Goal: Task Accomplishment & Management: Manage account settings

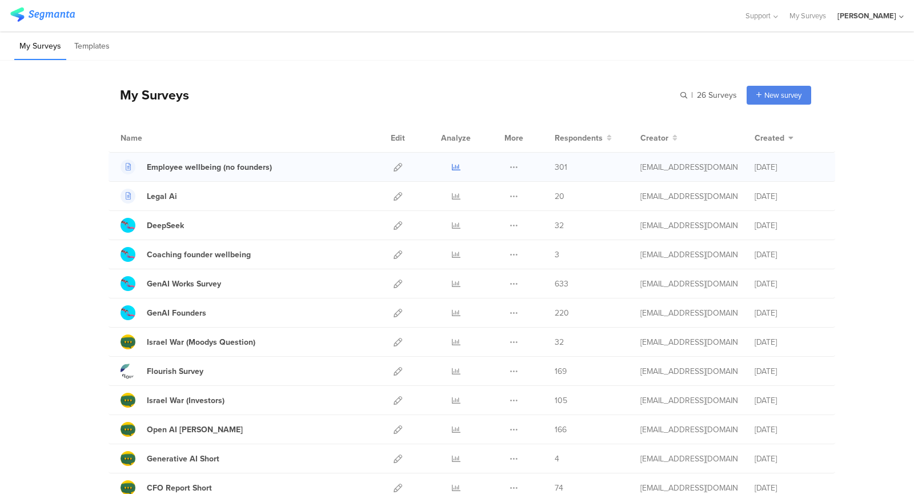
click at [453, 163] on icon at bounding box center [456, 167] width 9 height 9
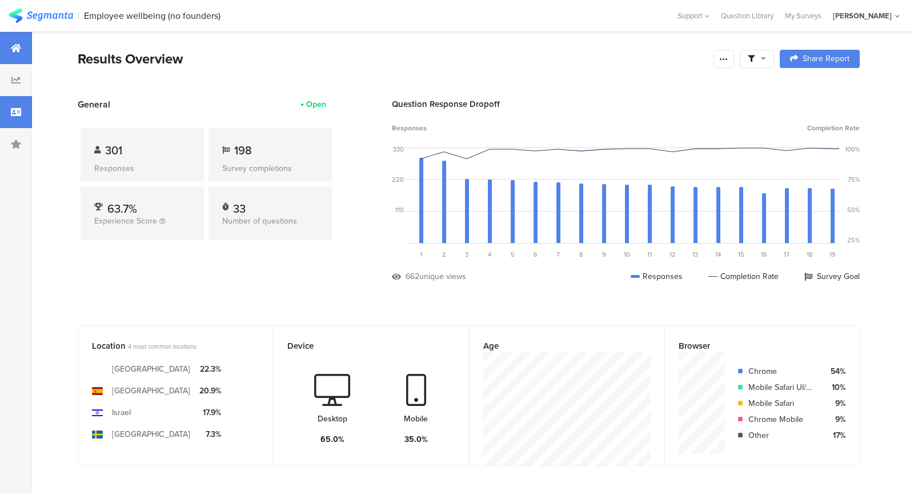
click at [11, 114] on icon at bounding box center [16, 111] width 10 height 9
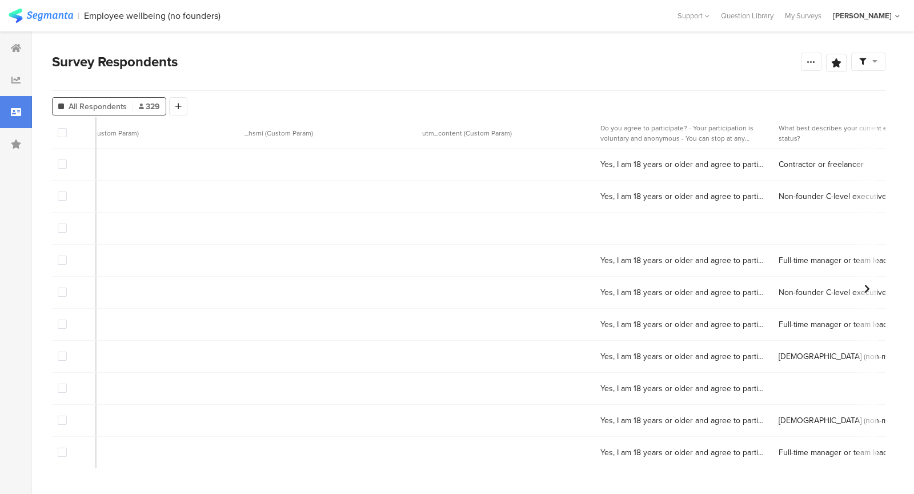
scroll to position [1, 863]
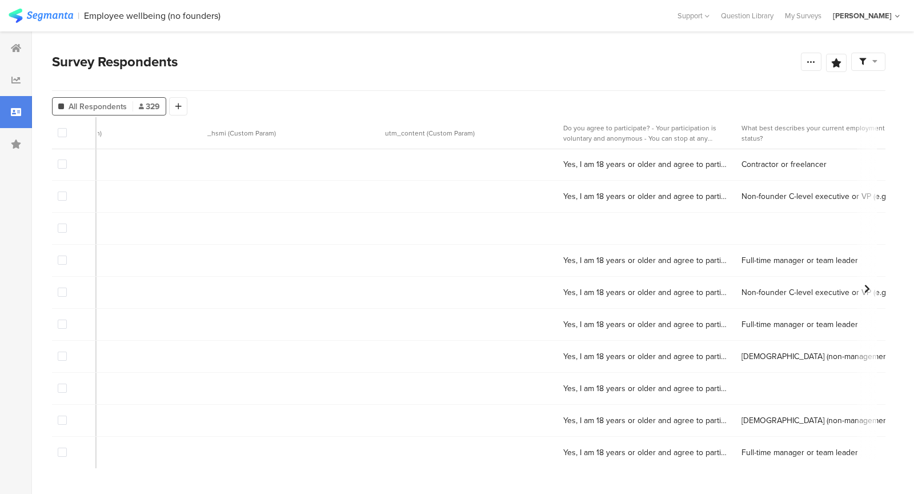
click at [64, 165] on span at bounding box center [62, 163] width 9 height 9
click at [67, 159] on input "checkbox" at bounding box center [67, 159] width 0 height 0
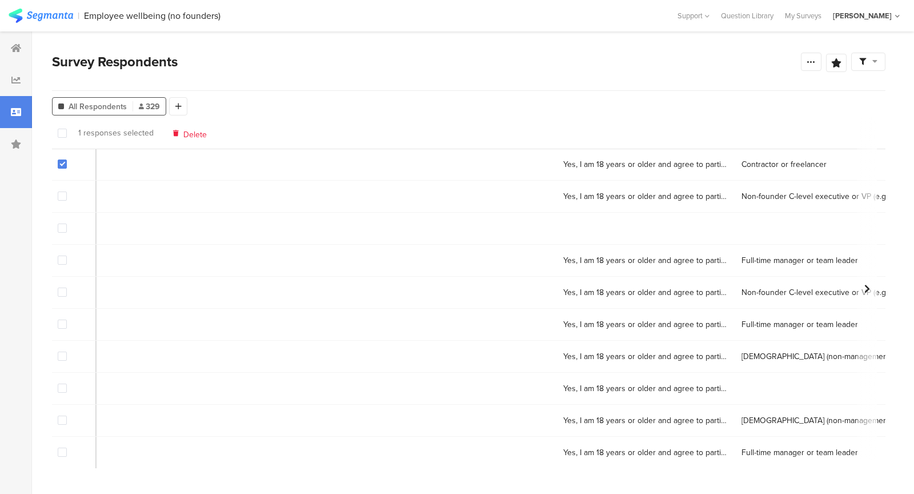
click at [190, 134] on span "Delete" at bounding box center [194, 133] width 23 height 9
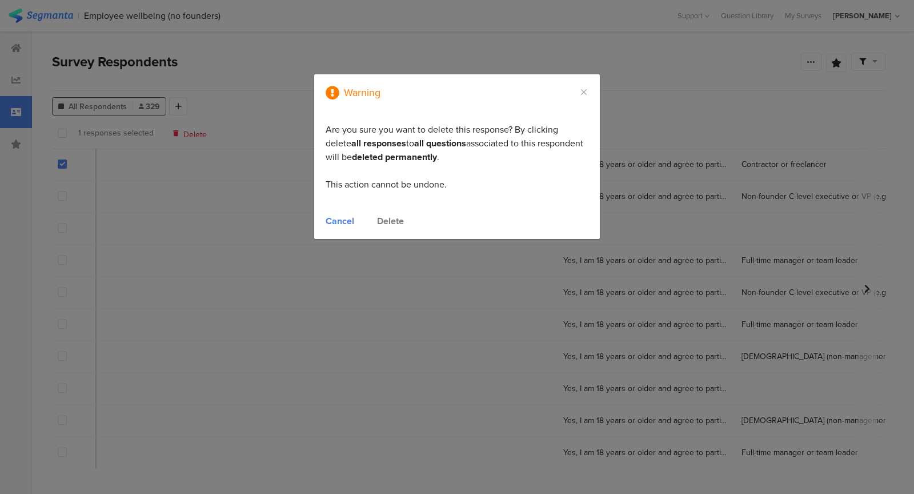
click at [398, 217] on div "Delete" at bounding box center [390, 220] width 27 height 13
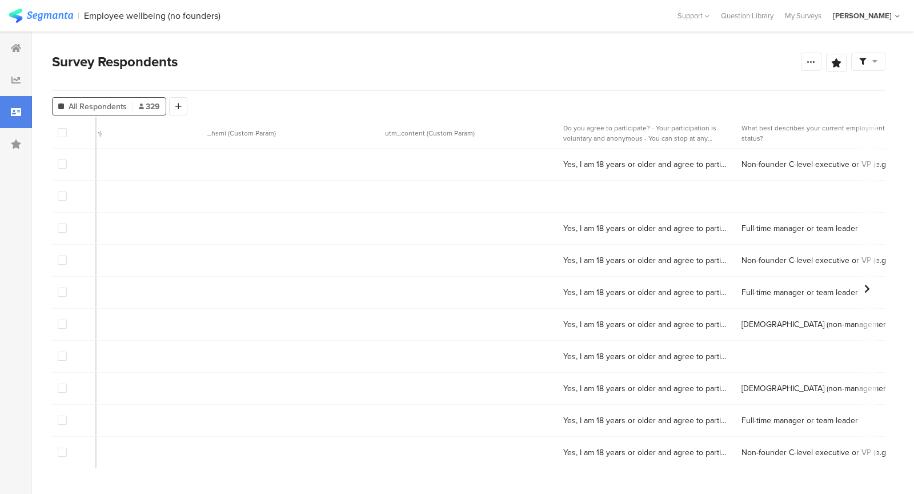
scroll to position [0, 863]
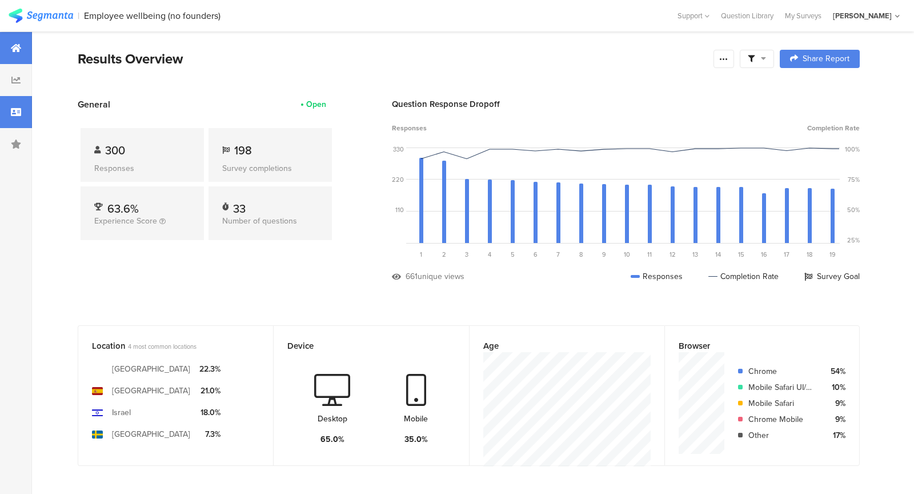
click at [22, 122] on div at bounding box center [16, 112] width 32 height 32
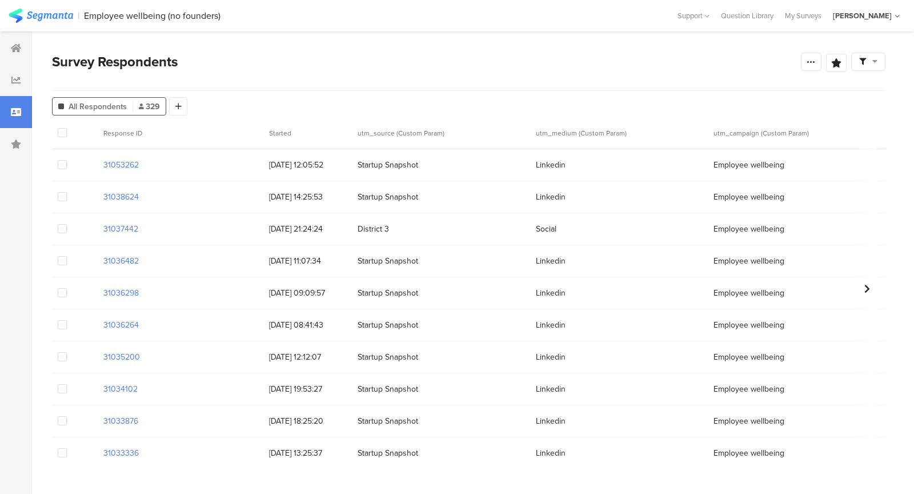
click at [66, 233] on span at bounding box center [62, 228] width 9 height 9
click at [67, 224] on input "checkbox" at bounding box center [67, 224] width 0 height 0
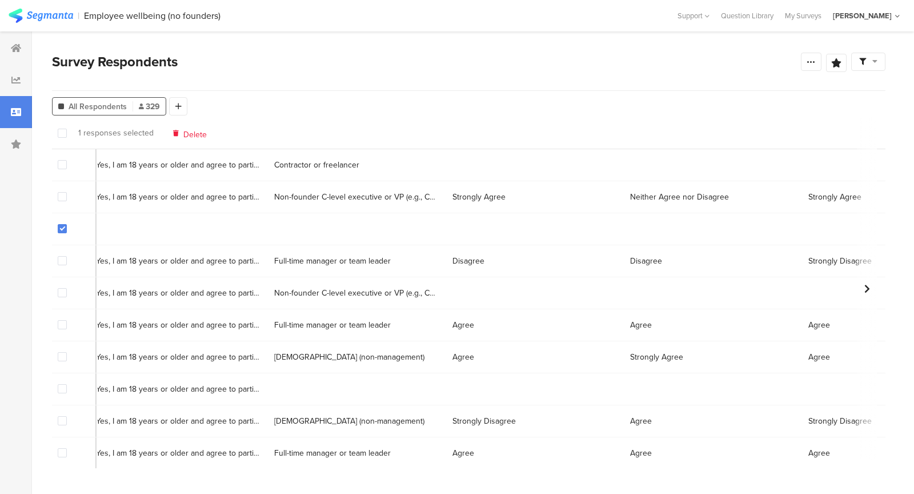
scroll to position [0, 1332]
click at [59, 388] on span at bounding box center [62, 388] width 9 height 9
click at [67, 384] on input "checkbox" at bounding box center [67, 384] width 0 height 0
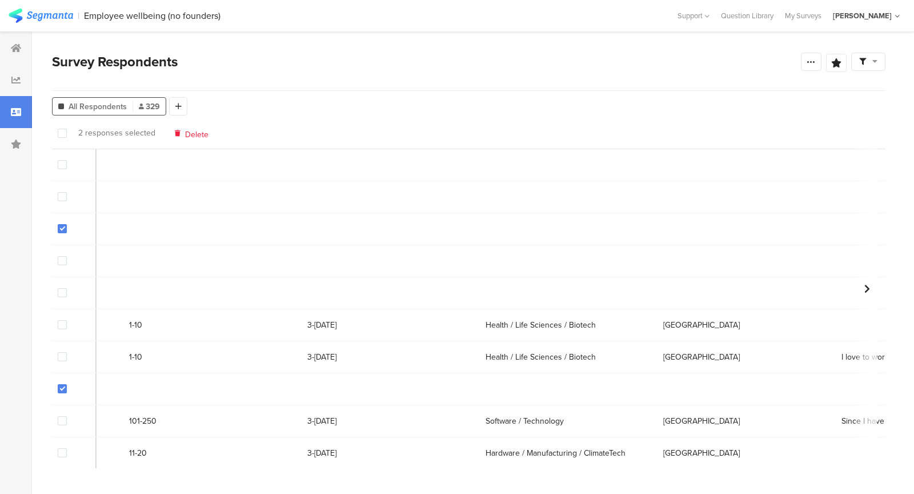
scroll to position [0, 8447]
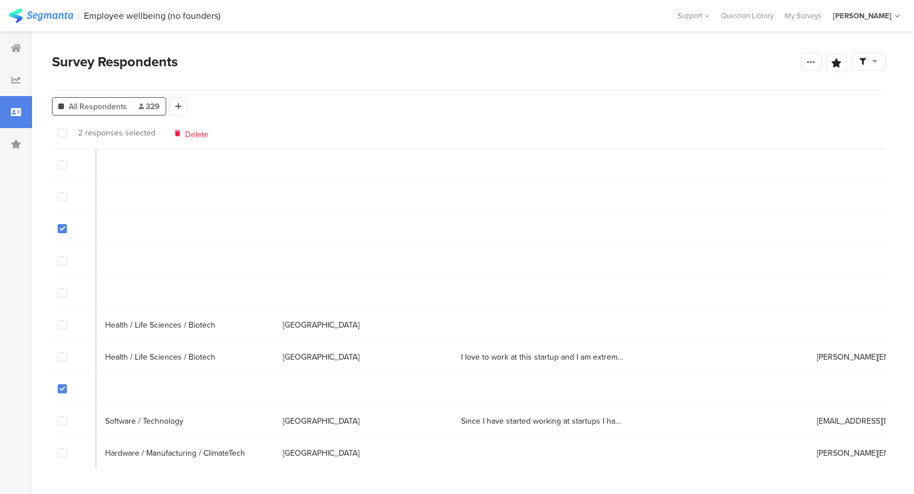
click at [197, 132] on span "Delete" at bounding box center [196, 133] width 23 height 9
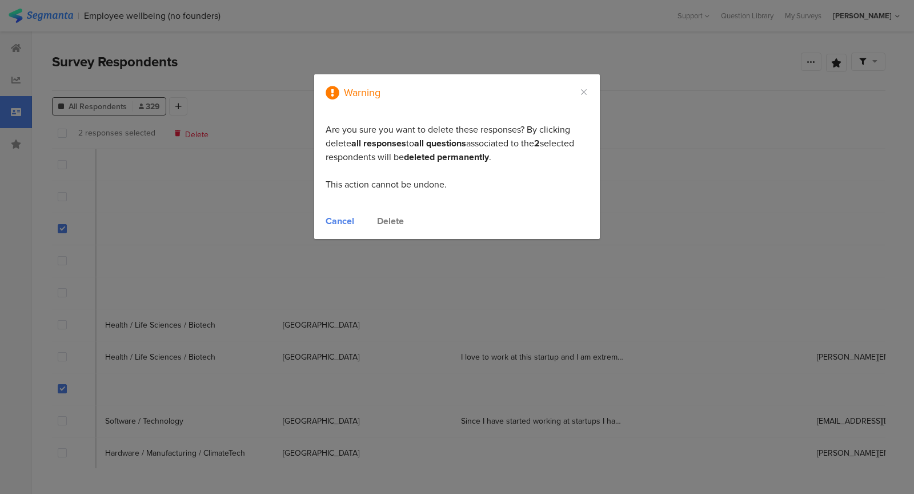
click at [398, 220] on div "Delete" at bounding box center [390, 220] width 27 height 13
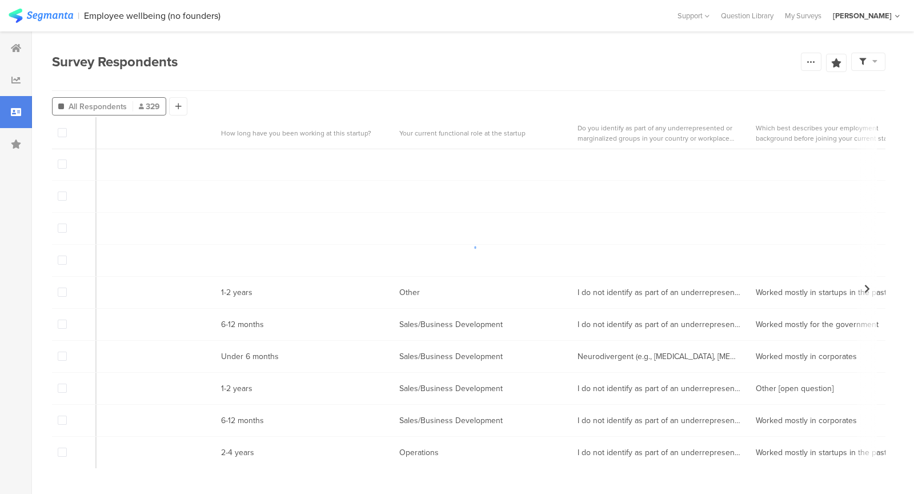
scroll to position [1, 6370]
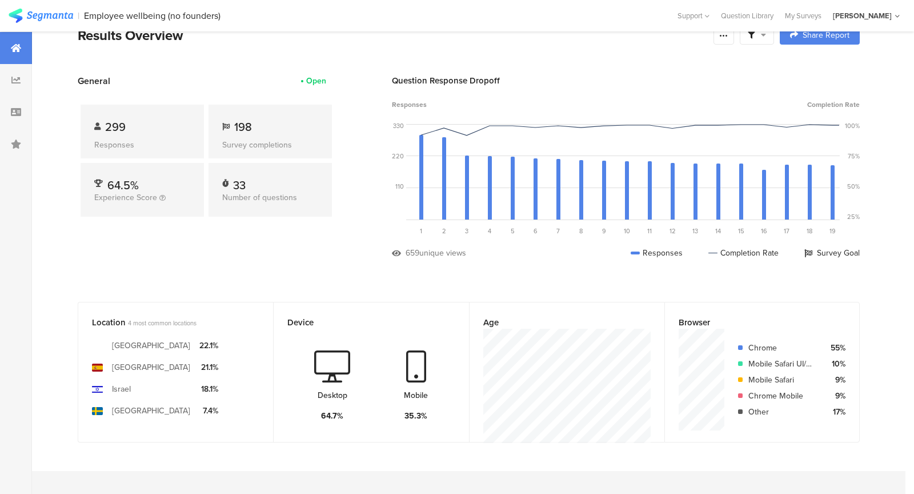
scroll to position [30, 0]
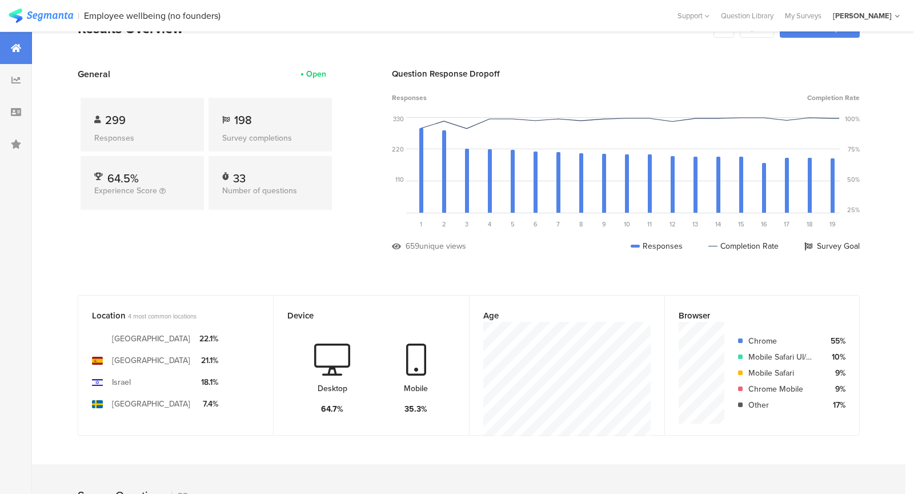
drag, startPoint x: 140, startPoint y: 336, endPoint x: 149, endPoint y: 351, distance: 17.2
click at [148, 349] on div "[GEOGRAPHIC_DATA] [GEOGRAPHIC_DATA] [GEOGRAPHIC_DATA] [GEOGRAPHIC_DATA]" at bounding box center [151, 370] width 78 height 87
drag, startPoint x: 149, startPoint y: 351, endPoint x: 118, endPoint y: 320, distance: 43.6
click at [118, 322] on section "[GEOGRAPHIC_DATA] [GEOGRAPHIC_DATA] [GEOGRAPHIC_DATA] [GEOGRAPHIC_DATA] 22.1% 2…" at bounding box center [175, 368] width 167 height 93
click at [109, 327] on section "[GEOGRAPHIC_DATA] [GEOGRAPHIC_DATA] [GEOGRAPHIC_DATA] [GEOGRAPHIC_DATA] 22.1% 2…" at bounding box center [175, 368] width 167 height 93
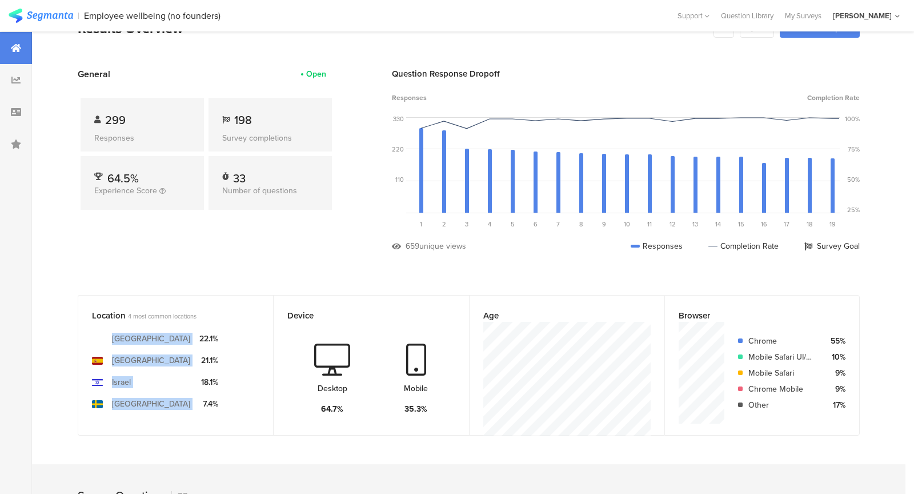
drag, startPoint x: 109, startPoint y: 327, endPoint x: 188, endPoint y: 416, distance: 118.6
click at [188, 416] on div "[GEOGRAPHIC_DATA] [GEOGRAPHIC_DATA] [GEOGRAPHIC_DATA] [GEOGRAPHIC_DATA] 22.1% 2…" at bounding box center [175, 379] width 167 height 114
drag, startPoint x: 188, startPoint y: 416, endPoint x: 145, endPoint y: 346, distance: 81.9
click at [146, 349] on div "[GEOGRAPHIC_DATA] [GEOGRAPHIC_DATA] [GEOGRAPHIC_DATA] [GEOGRAPHIC_DATA] 22.1% 2…" at bounding box center [175, 379] width 167 height 114
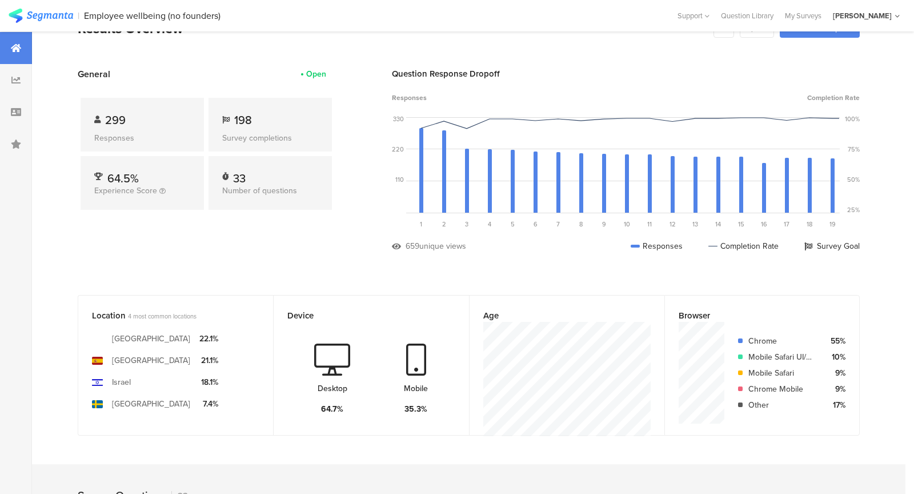
click at [145, 345] on div "[GEOGRAPHIC_DATA]" at bounding box center [151, 339] width 78 height 12
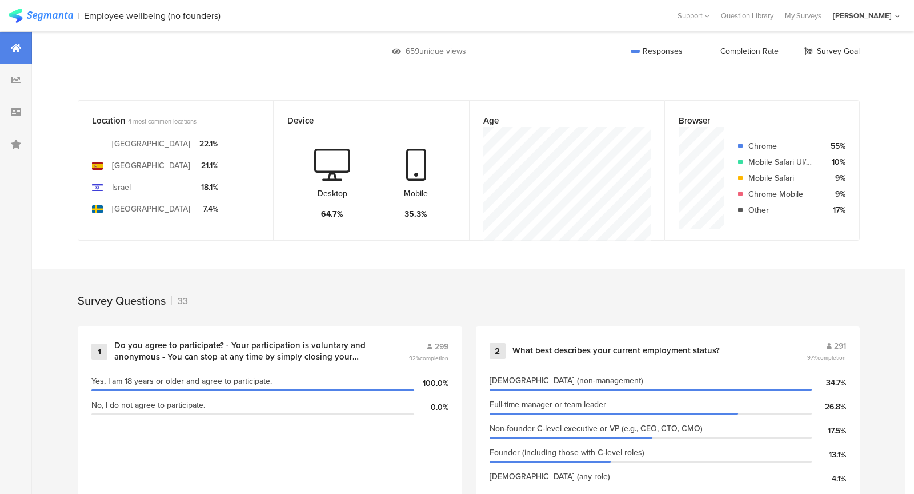
scroll to position [223, 0]
